Goal: Understand process/instructions: Learn about a topic

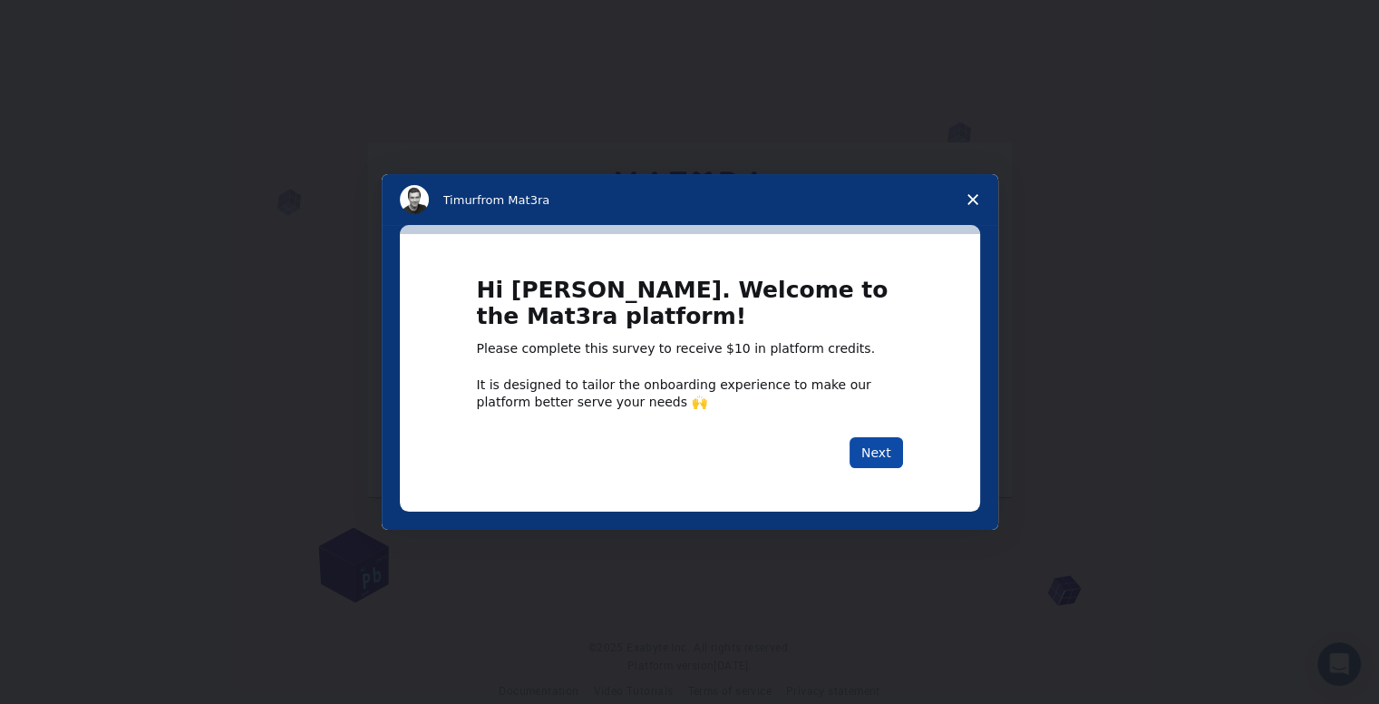
click at [890, 463] on button "Next" at bounding box center [877, 452] width 54 height 31
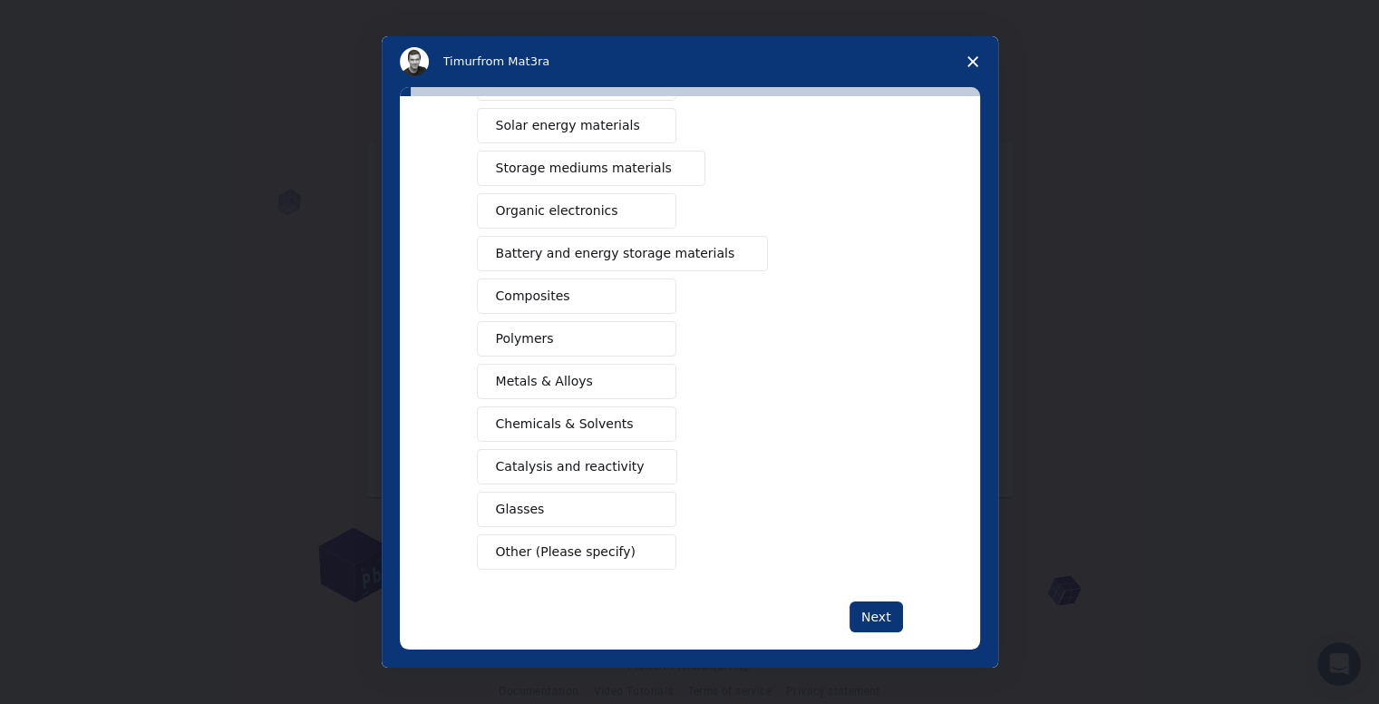
scroll to position [167, 0]
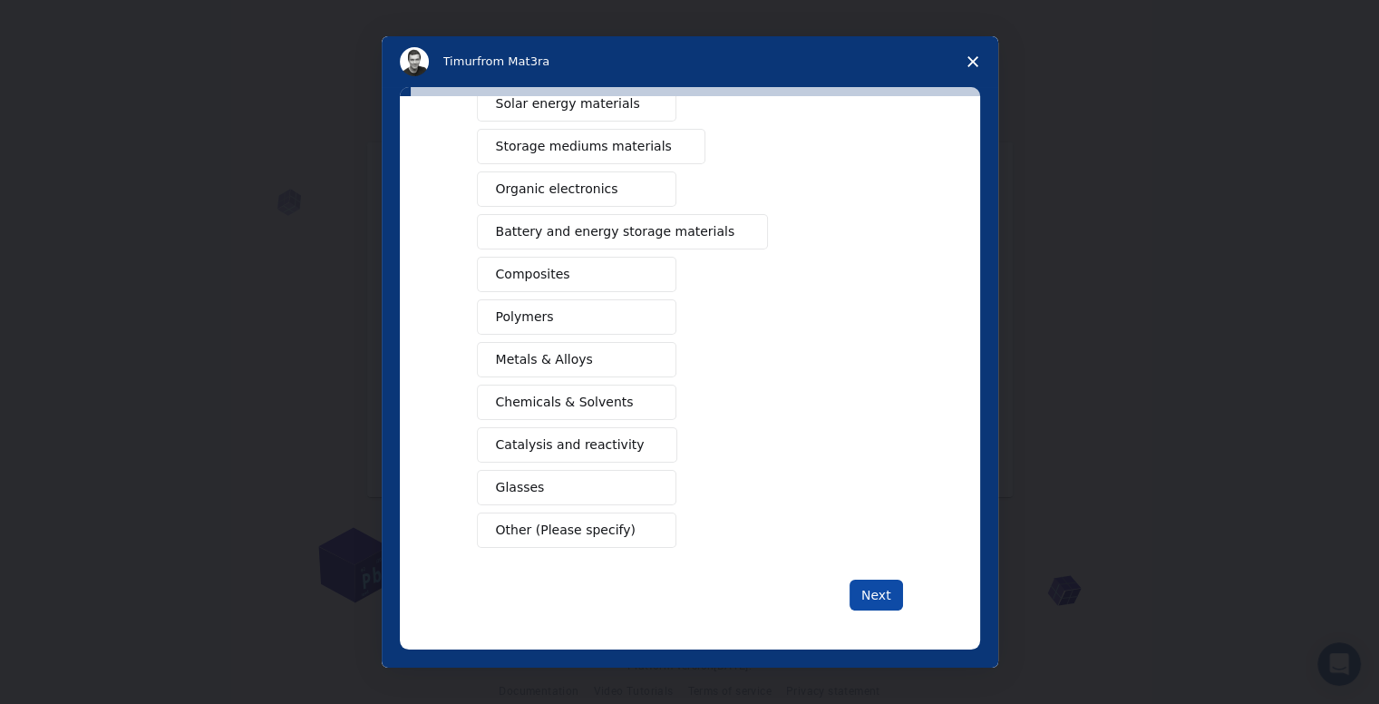
click at [863, 599] on button "Next" at bounding box center [877, 594] width 54 height 31
click at [879, 595] on button "Next" at bounding box center [877, 595] width 54 height 31
click at [971, 63] on icon "Close survey" at bounding box center [973, 61] width 11 height 11
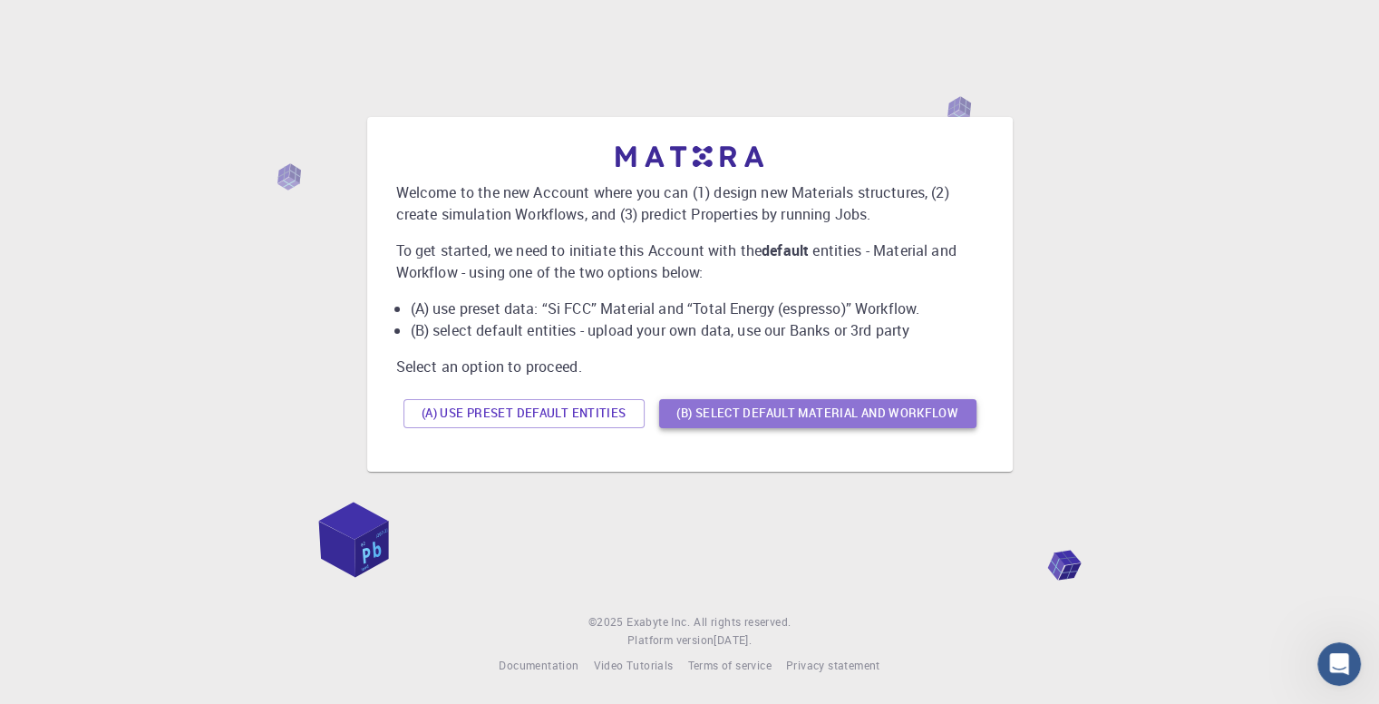
click at [912, 417] on button "(B) Select default material and workflow" at bounding box center [817, 413] width 317 height 29
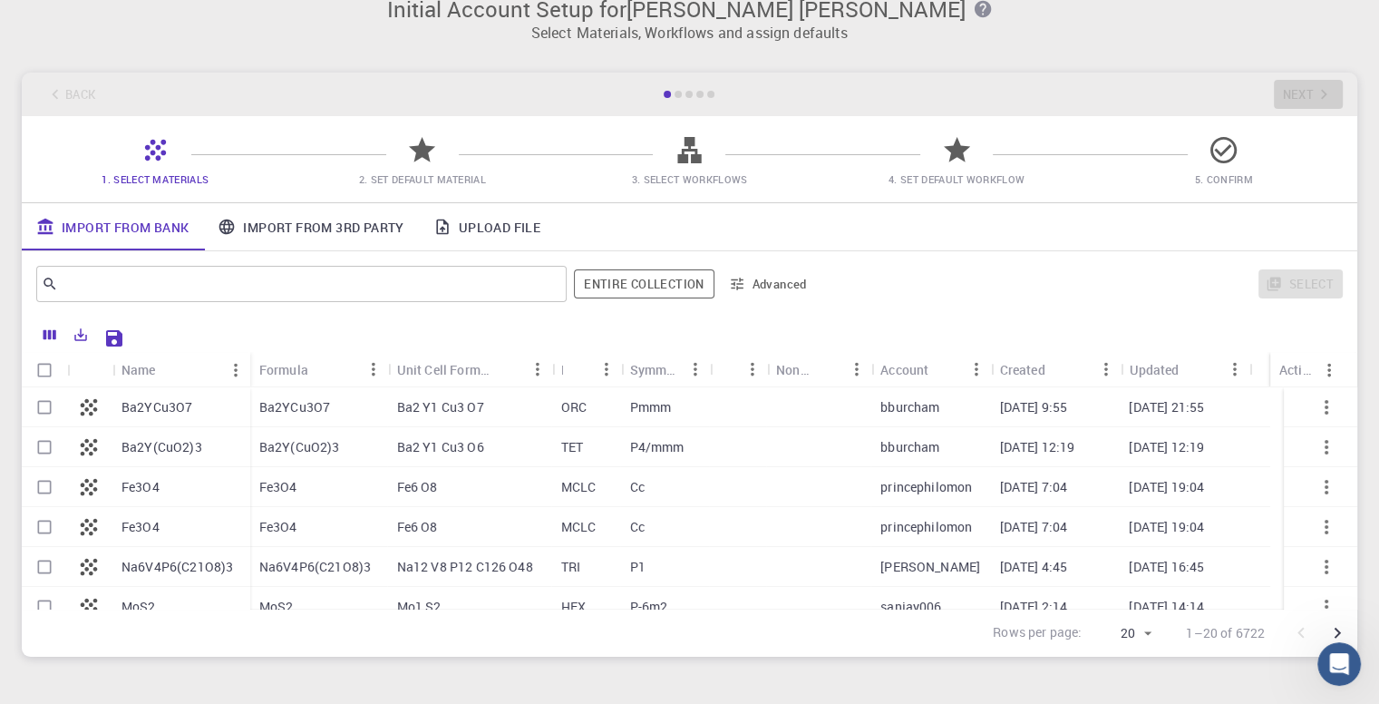
scroll to position [0, 0]
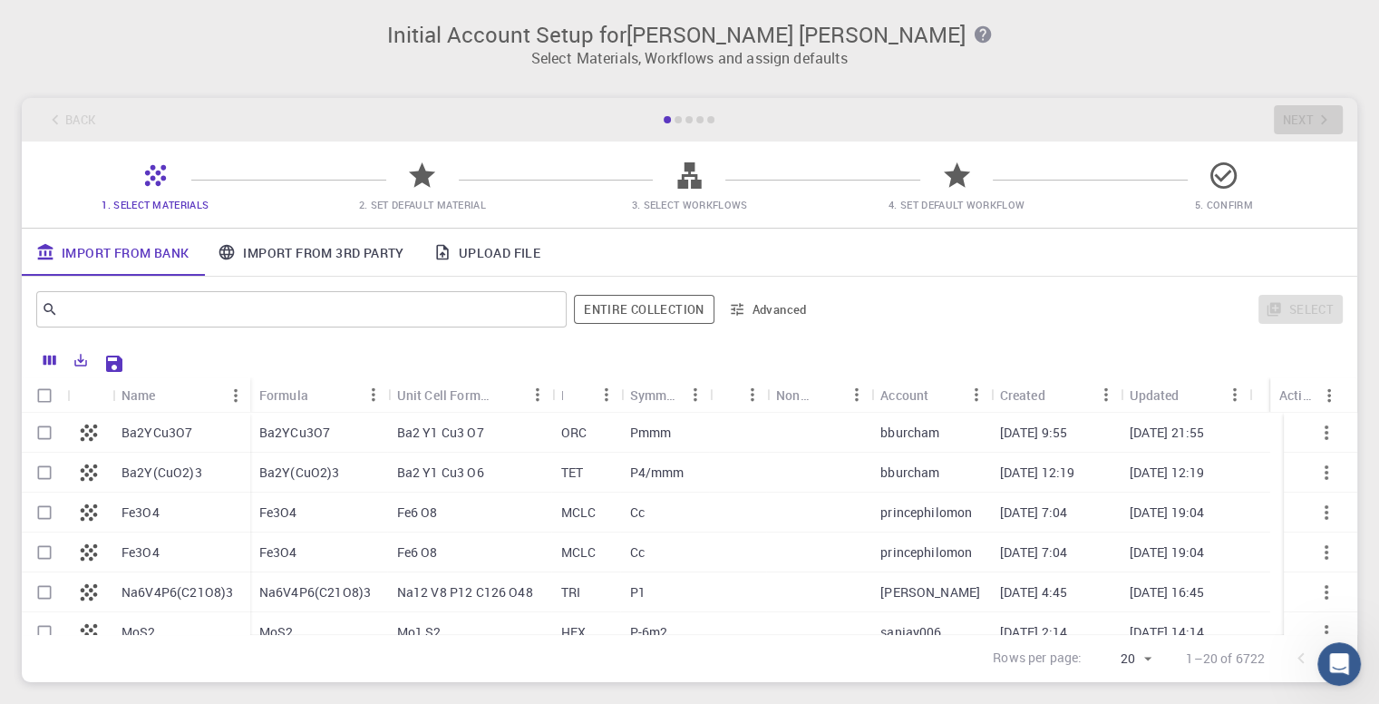
click at [47, 436] on input "Select row" at bounding box center [44, 432] width 34 height 34
checkbox input "true"
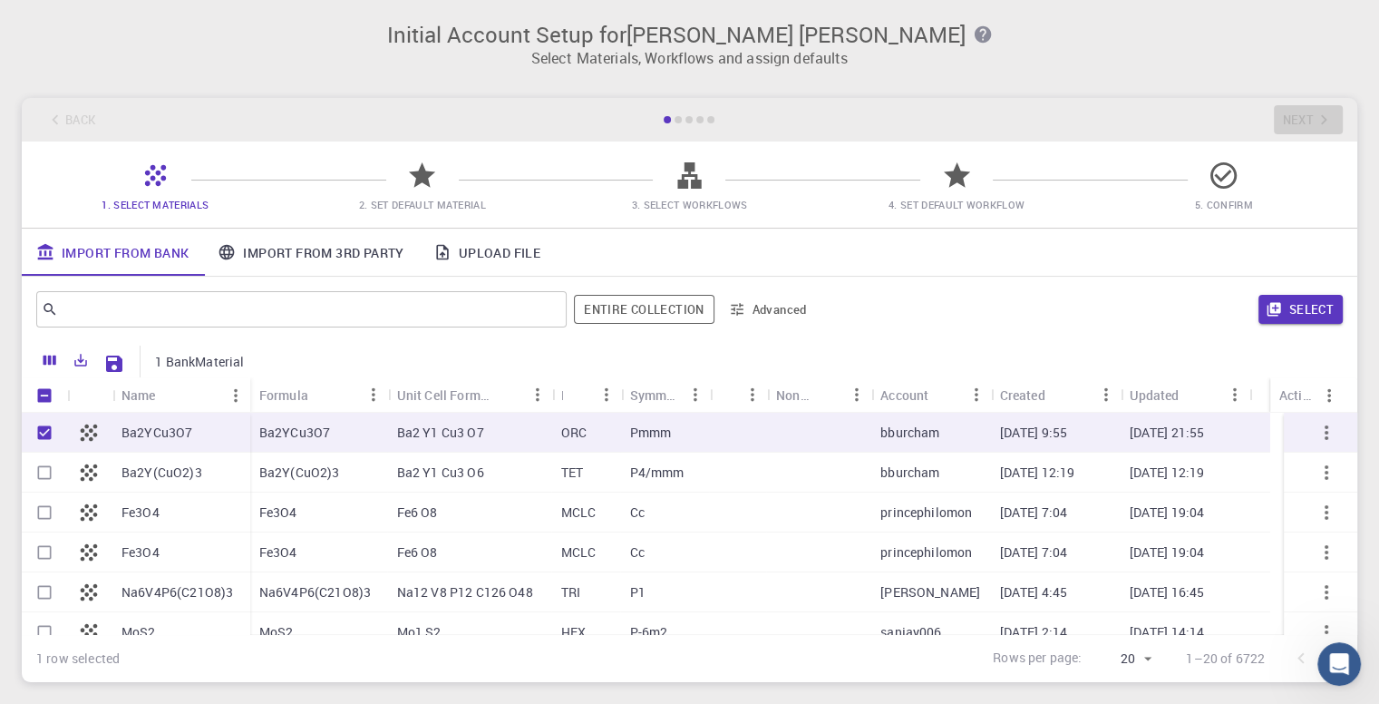
click at [47, 436] on input "Unselect row" at bounding box center [44, 432] width 34 height 34
checkbox input "false"
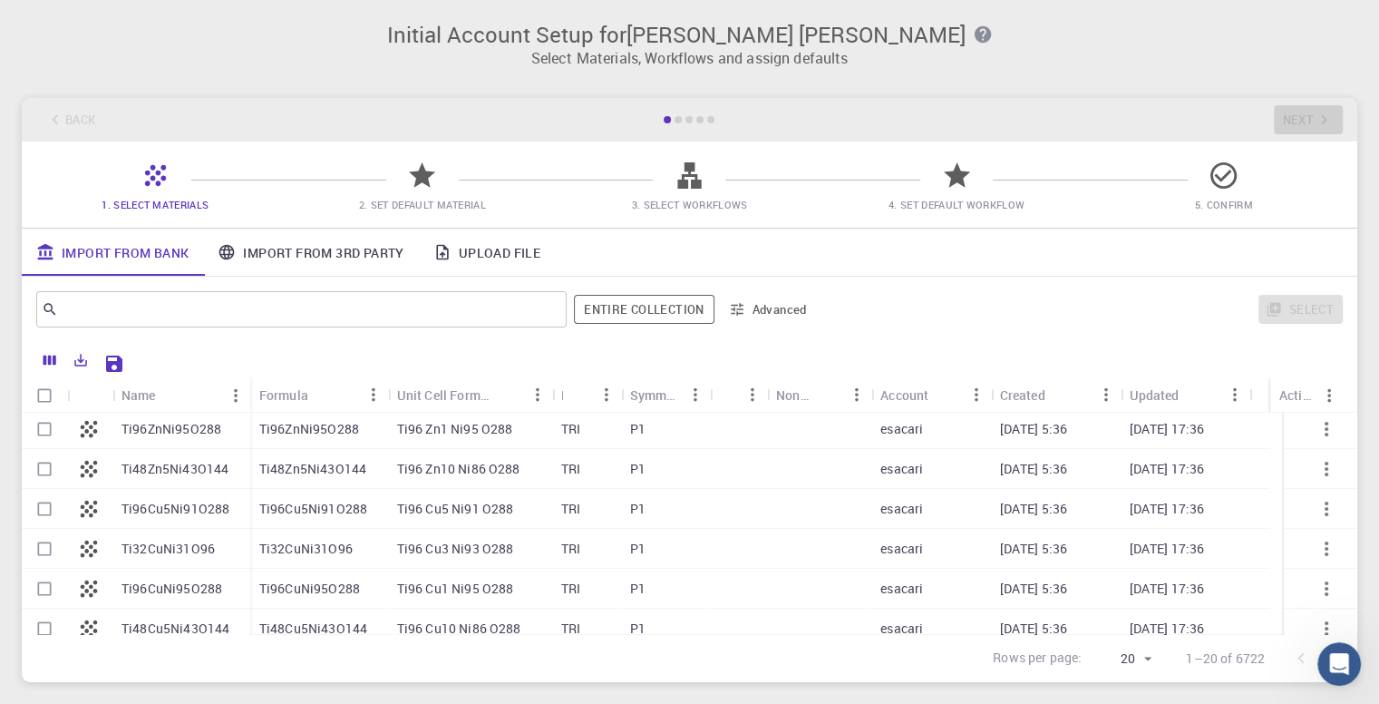
scroll to position [576, 0]
